Goal: Information Seeking & Learning: Check status

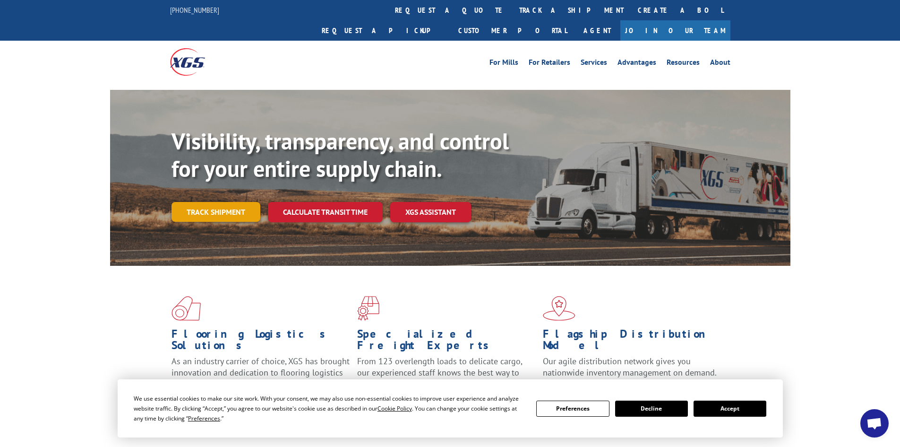
click at [229, 202] on link "Track shipment" at bounding box center [216, 212] width 89 height 20
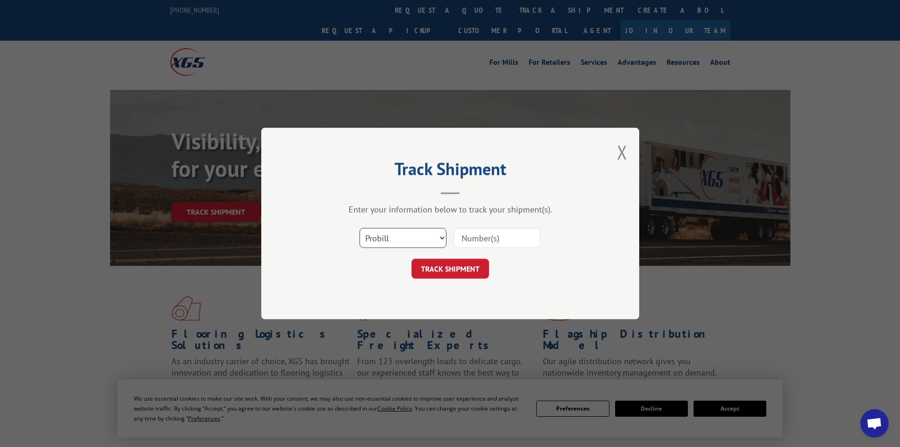
click at [371, 235] on select "Select category... Probill BOL PO" at bounding box center [403, 238] width 87 height 20
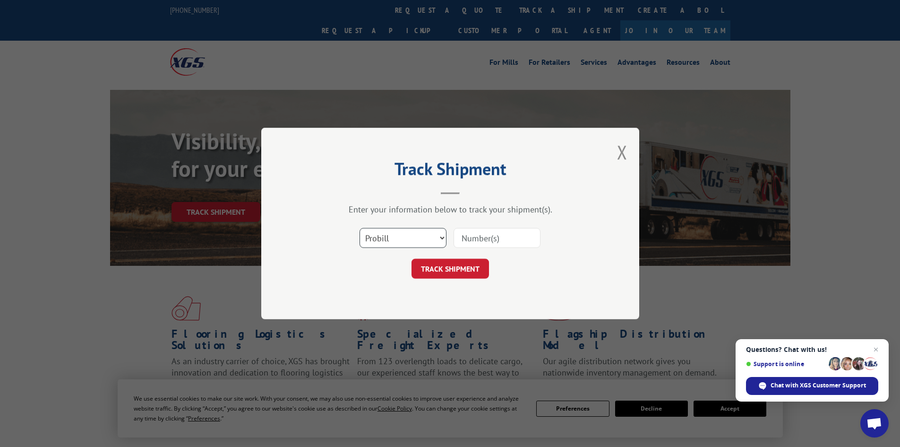
select select "bol"
click at [360, 228] on select "Select category... Probill BOL PO" at bounding box center [403, 238] width 87 height 20
paste input "5195227"
type input "5195227"
click at [448, 269] on button "TRACK SHIPMENT" at bounding box center [451, 268] width 78 height 20
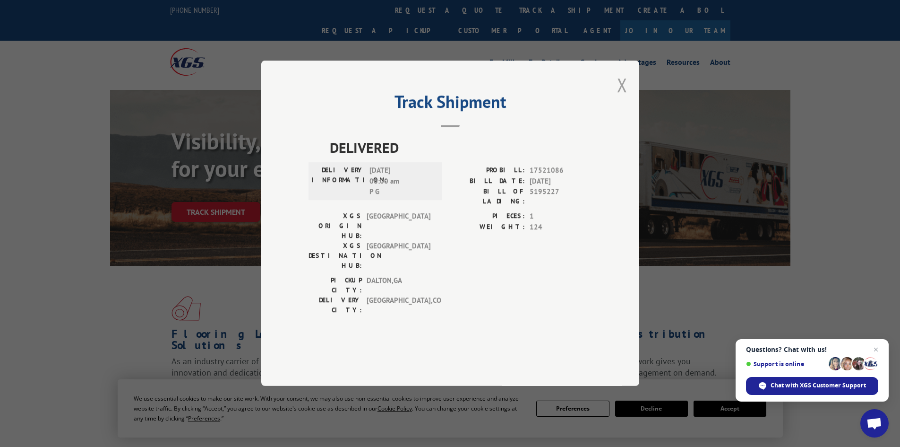
click at [621, 97] on button "Close modal" at bounding box center [622, 84] width 10 height 25
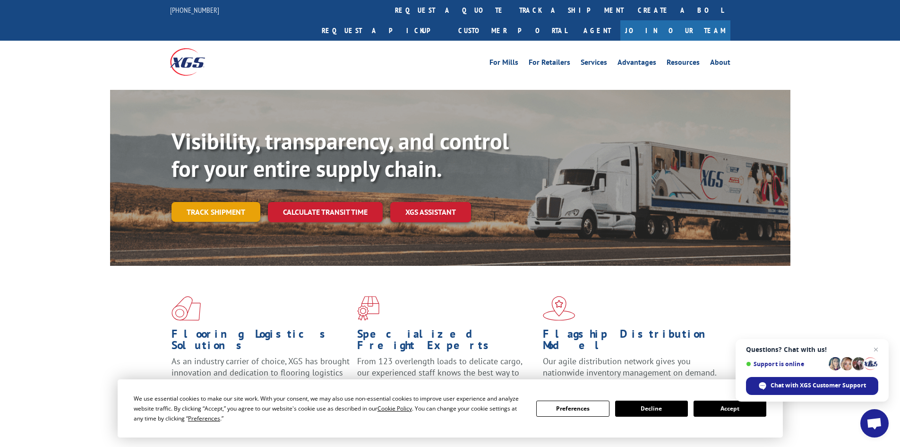
click at [242, 202] on link "Track shipment" at bounding box center [216, 212] width 89 height 20
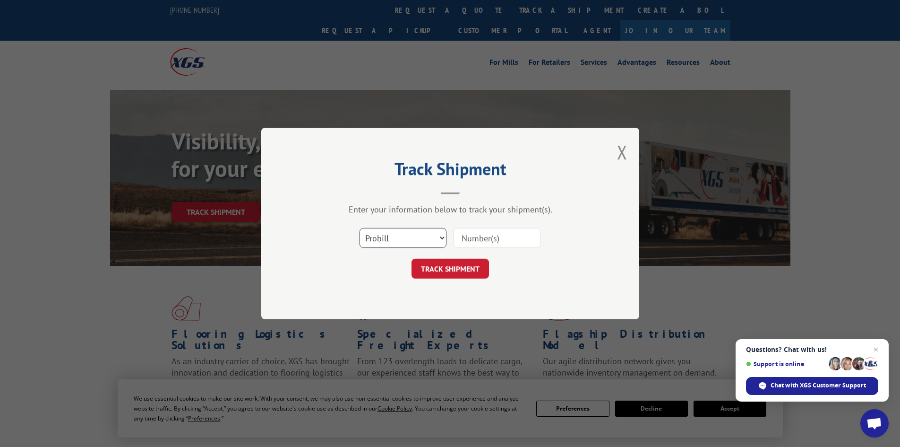
click at [427, 233] on select "Select category... Probill BOL PO" at bounding box center [403, 238] width 87 height 20
select select "bol"
click at [360, 228] on select "Select category... Probill BOL PO" at bounding box center [403, 238] width 87 height 20
click at [439, 272] on button "TRACK SHIPMENT" at bounding box center [451, 268] width 78 height 20
paste input "6022755"
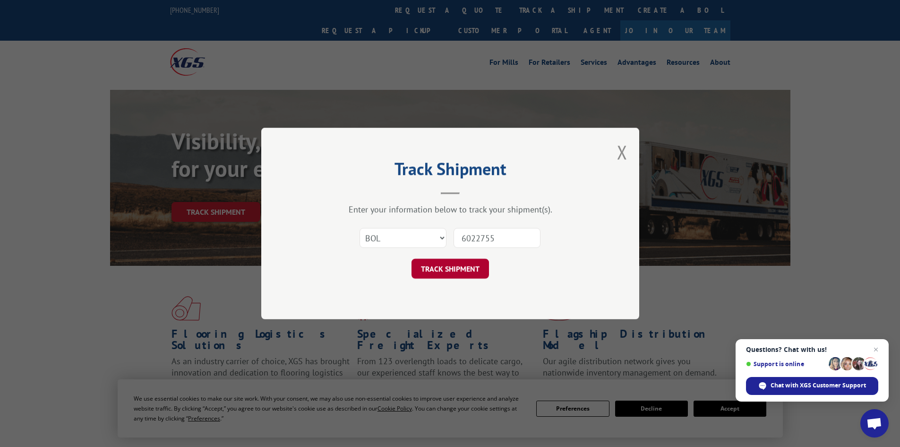
type input "6022755"
click at [437, 266] on button "TRACK SHIPMENT" at bounding box center [451, 268] width 78 height 20
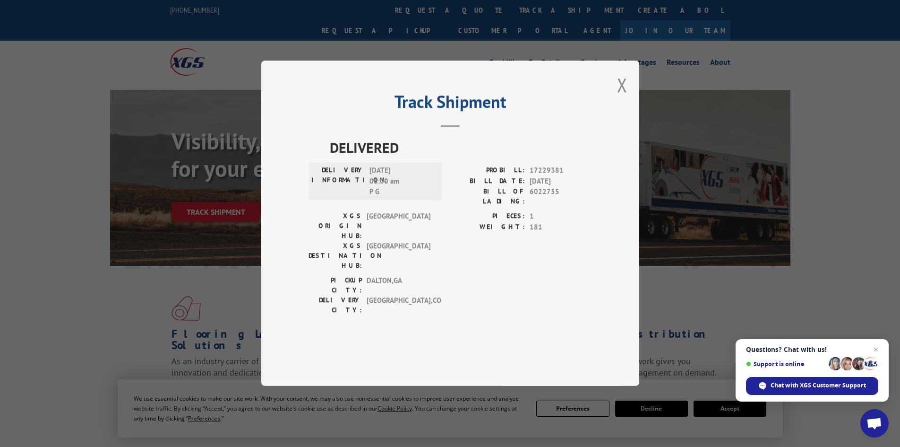
drag, startPoint x: 624, startPoint y: 110, endPoint x: 481, endPoint y: 84, distance: 146.1
click at [622, 97] on button "Close modal" at bounding box center [622, 84] width 10 height 25
